Goal: Task Accomplishment & Management: Use online tool/utility

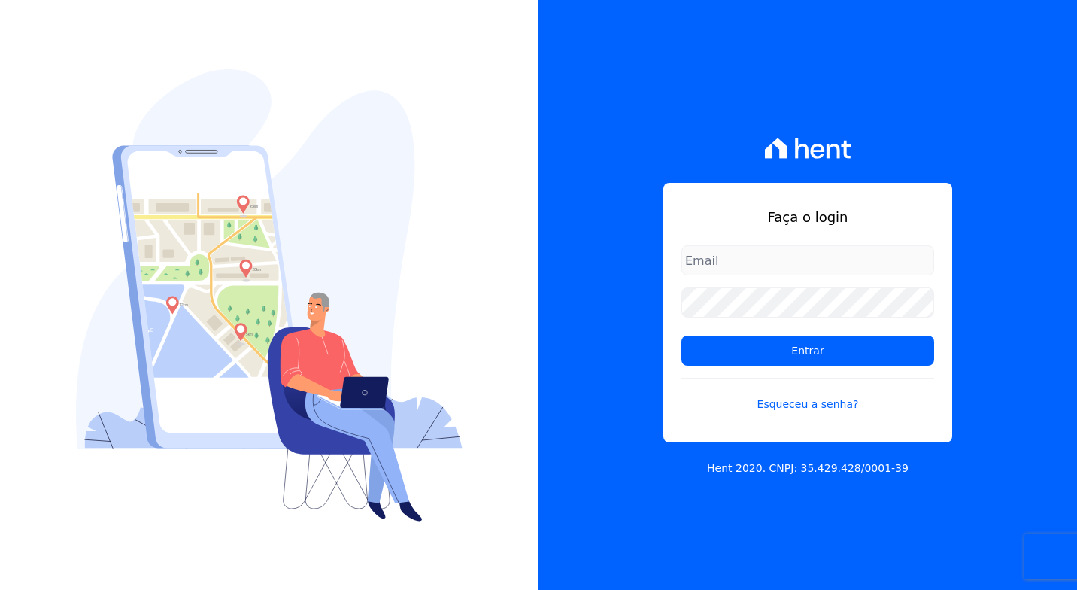
click at [1004, 130] on div "Faça o login Entrar Esqueceu a senha? Hent 2020. CNPJ: 35.429.428/0001-39" at bounding box center [808, 295] width 539 height 590
click at [789, 279] on form "Entrar Esqueceu a senha?" at bounding box center [808, 337] width 253 height 185
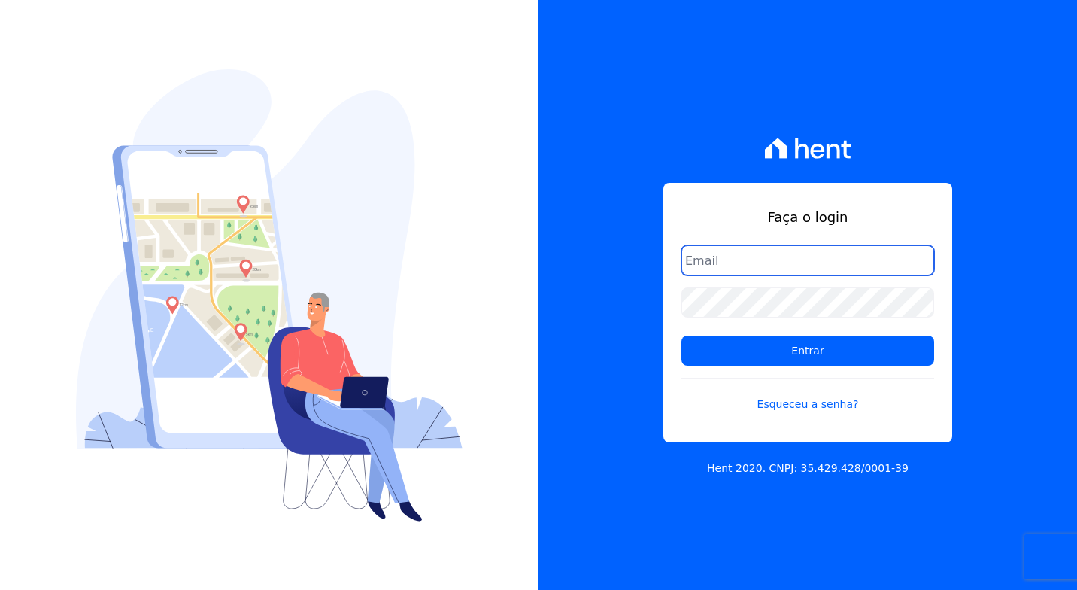
click at [791, 269] on input "email" at bounding box center [808, 260] width 253 height 30
type input "manoela.domingues@lbfengenharia.com.br"
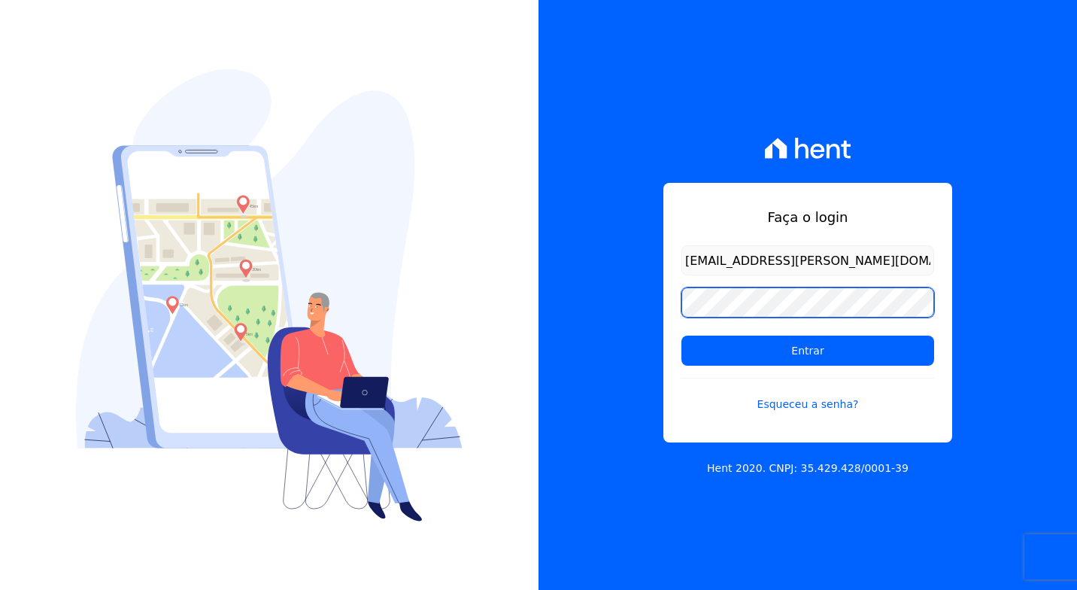
click at [682, 336] on input "Entrar" at bounding box center [808, 351] width 253 height 30
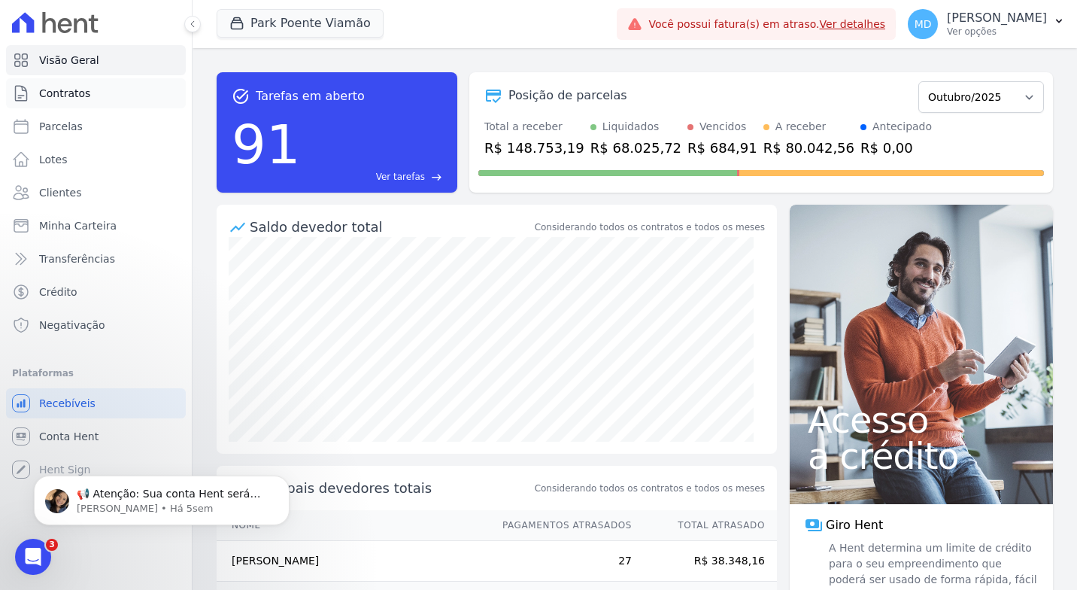
click at [131, 98] on link "Contratos" at bounding box center [96, 93] width 180 height 30
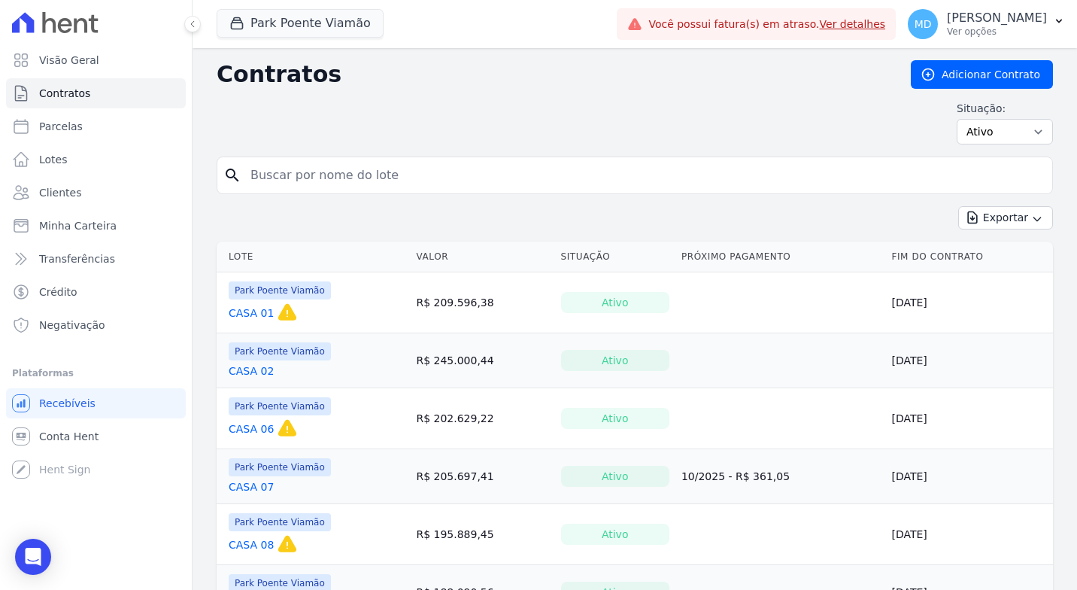
click at [322, 182] on input "search" at bounding box center [643, 175] width 805 height 30
type input "50"
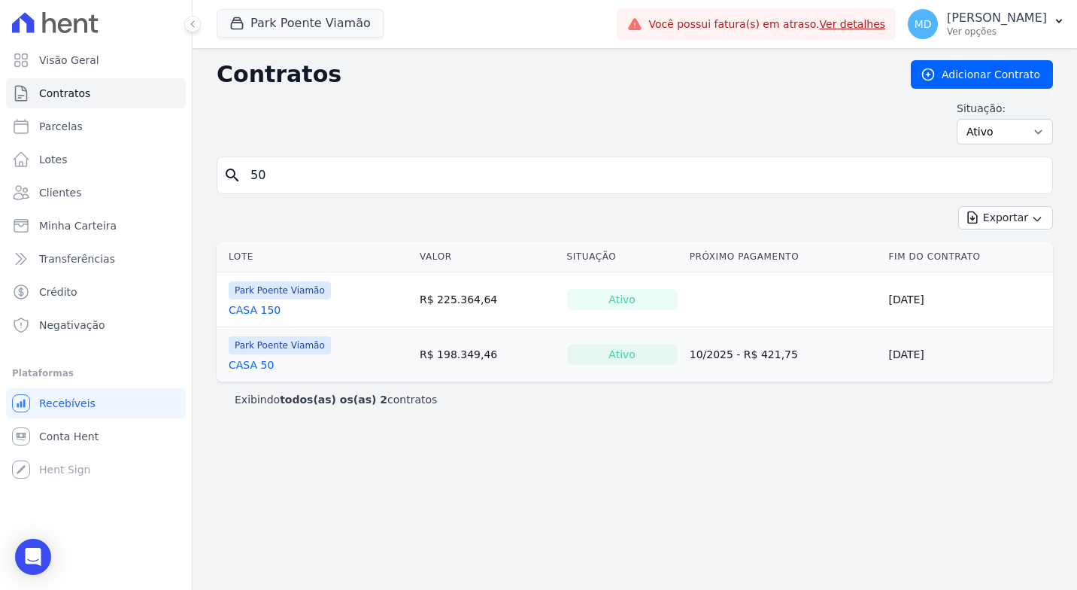
click at [259, 363] on link "CASA 50" at bounding box center [251, 364] width 45 height 15
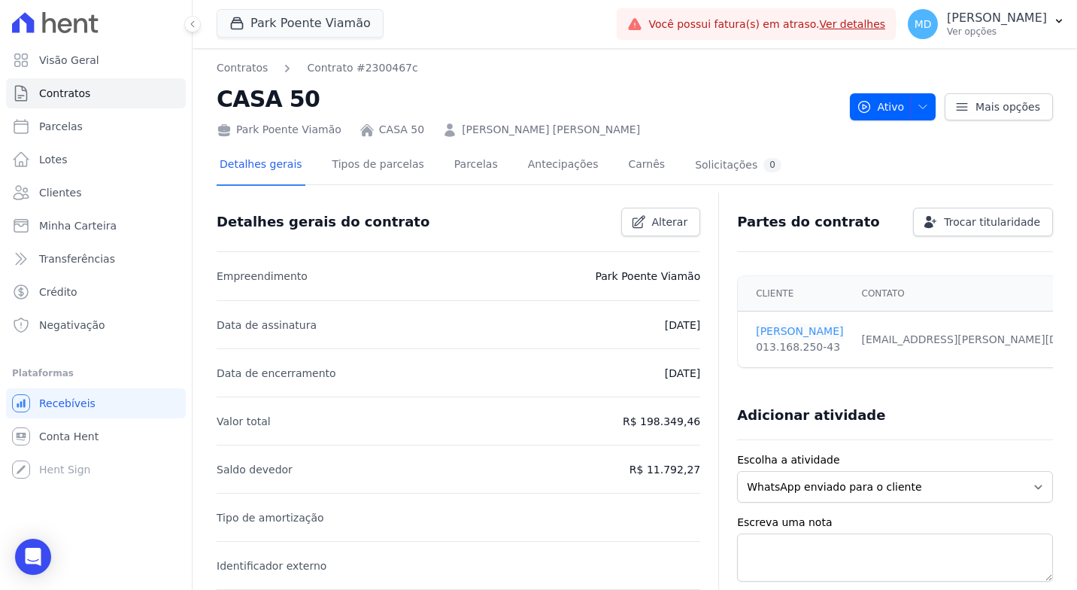
click at [781, 331] on link "[PERSON_NAME]" at bounding box center [799, 331] width 87 height 16
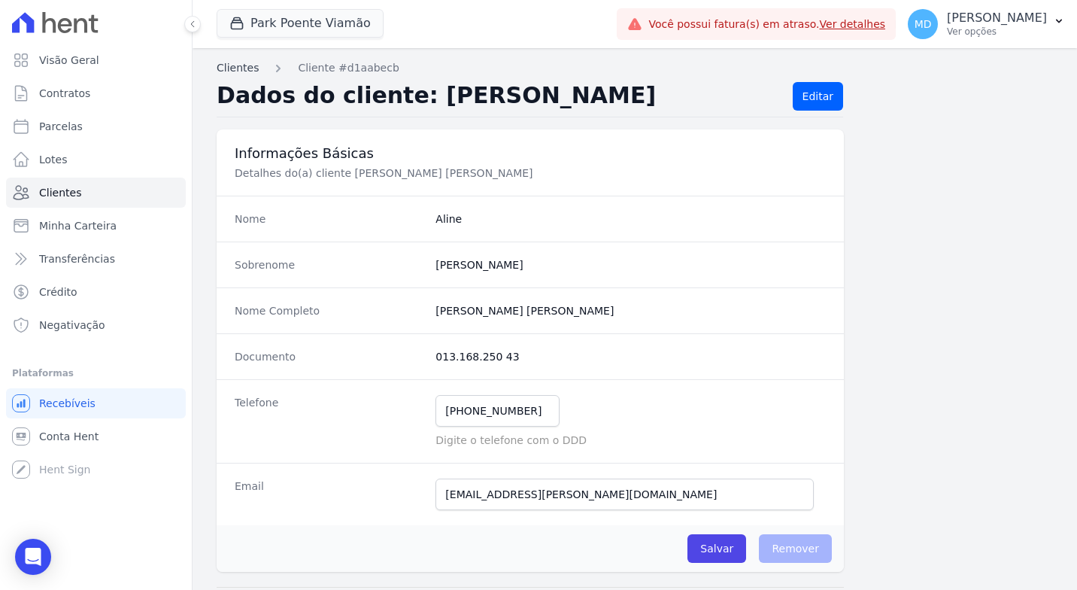
click at [241, 64] on link "Clientes" at bounding box center [238, 68] width 42 height 16
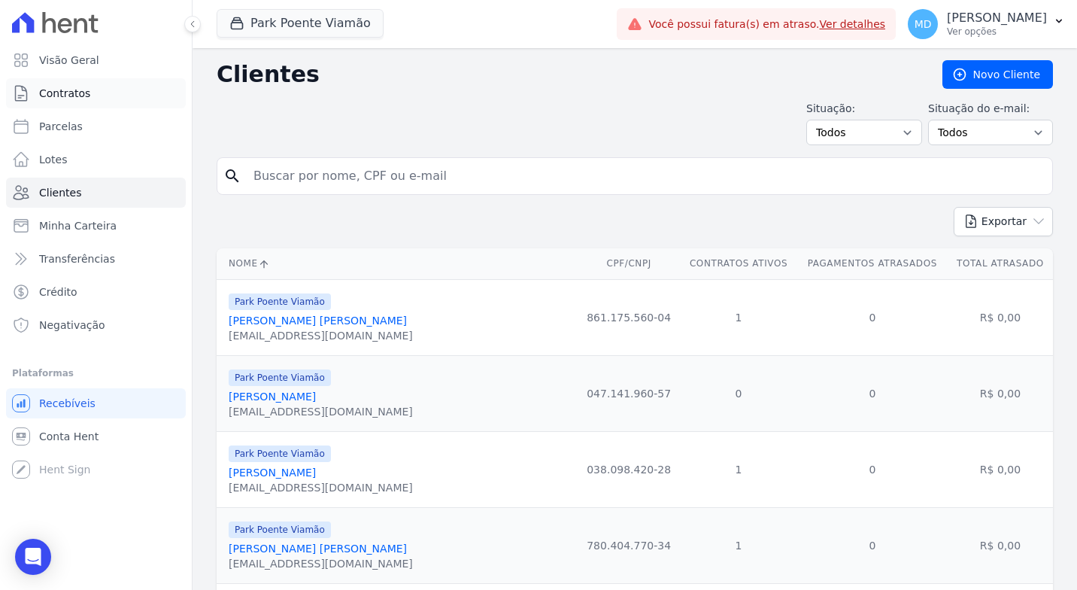
click at [71, 96] on span "Contratos" at bounding box center [64, 93] width 51 height 15
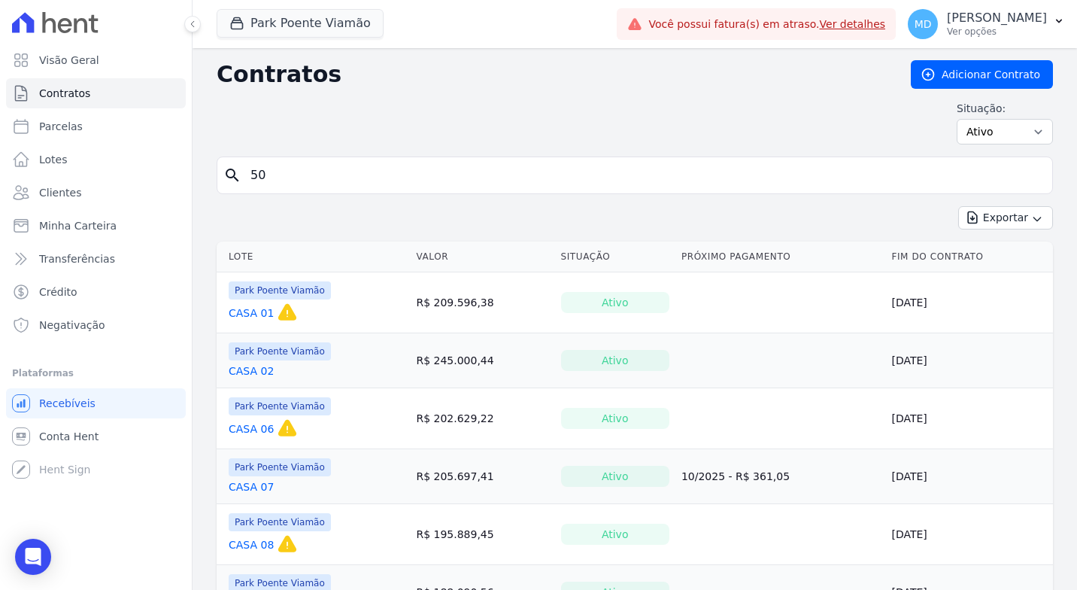
type input "50"
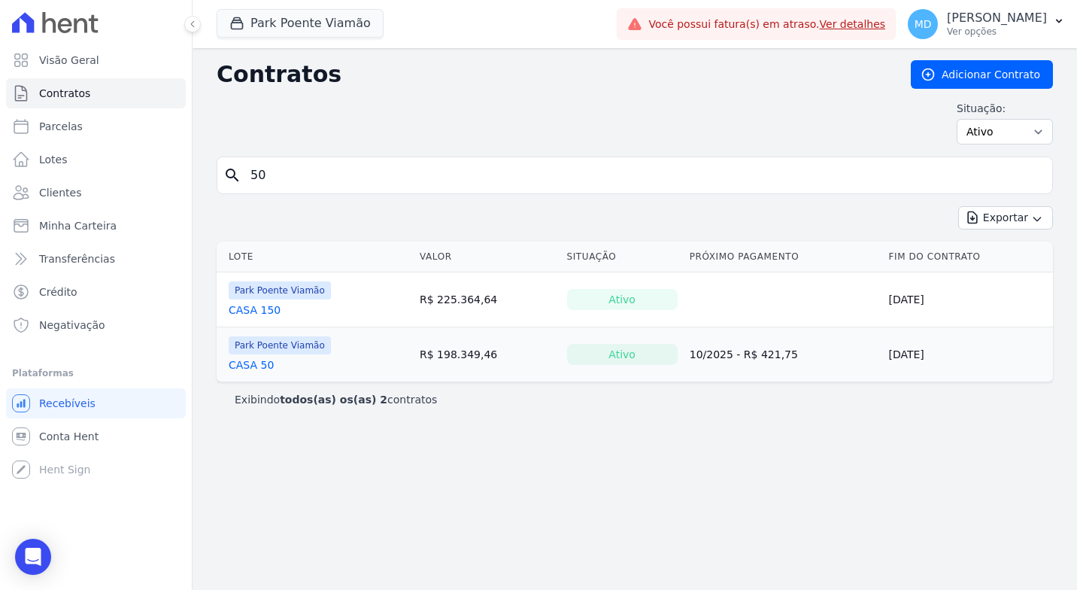
click at [265, 363] on link "CASA 50" at bounding box center [251, 364] width 45 height 15
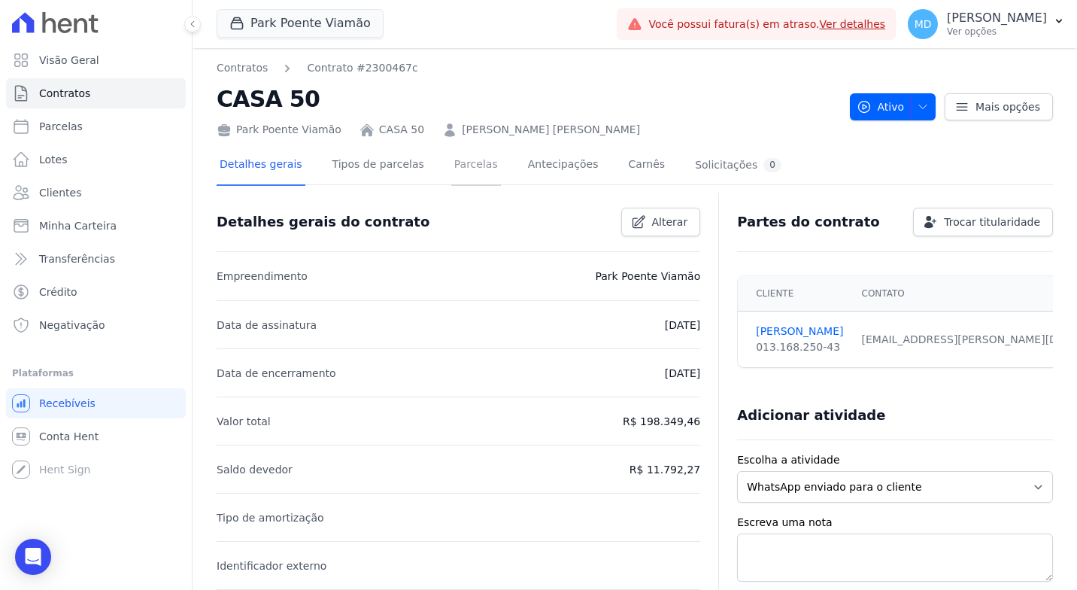
click at [451, 166] on link "Parcelas" at bounding box center [476, 166] width 50 height 40
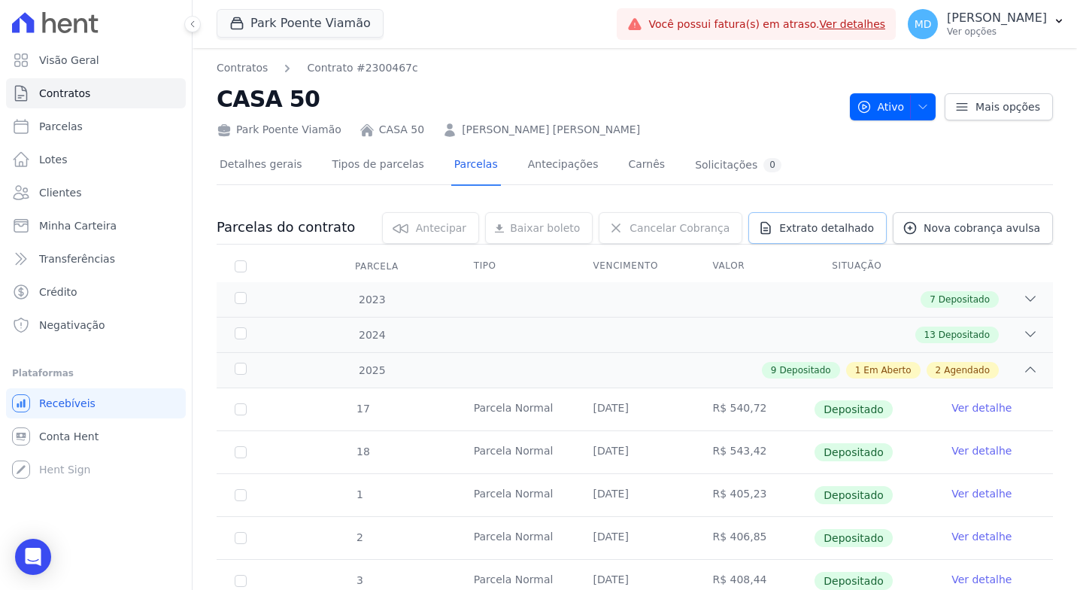
click at [815, 227] on span "Extrato detalhado" at bounding box center [826, 227] width 95 height 15
click at [1003, 251] on span "Exportar XLSX" at bounding box center [1025, 252] width 87 height 15
